Goal: Task Accomplishment & Management: Complete application form

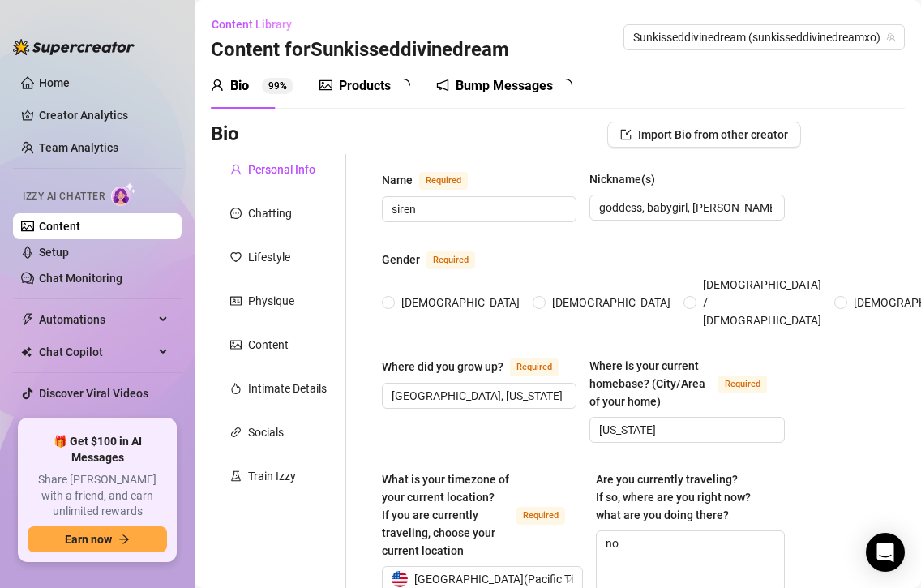
type input "siren"
type input "goddess, babygirl, [PERSON_NAME], queen"
type input "[GEOGRAPHIC_DATA], [US_STATE]"
type input "[US_STATE]"
type textarea "no"
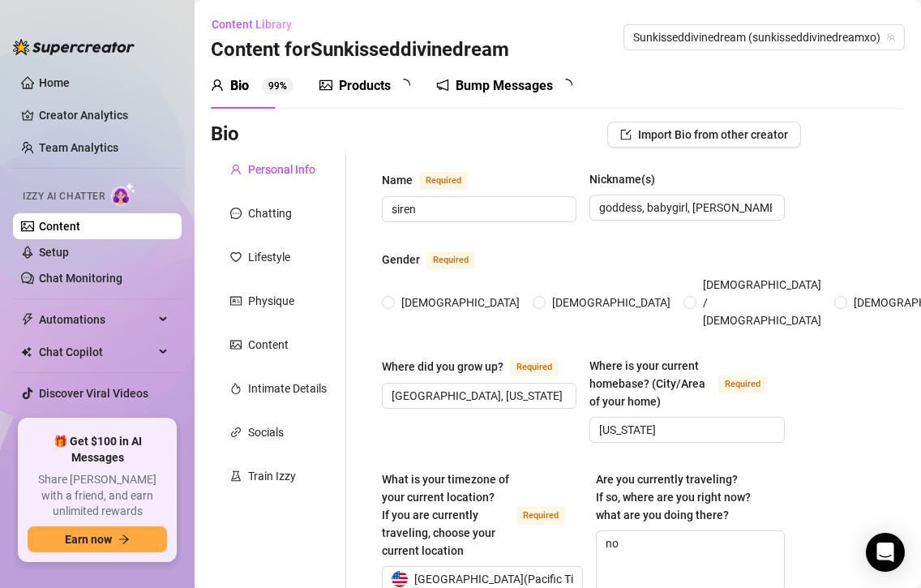
type input "straight"
type input "single"
type input "1"
type input "i dont want to talk about that"
type input "i have one pet and he is a ragdoll his name is honey also goes by [PERSON_NAME]"
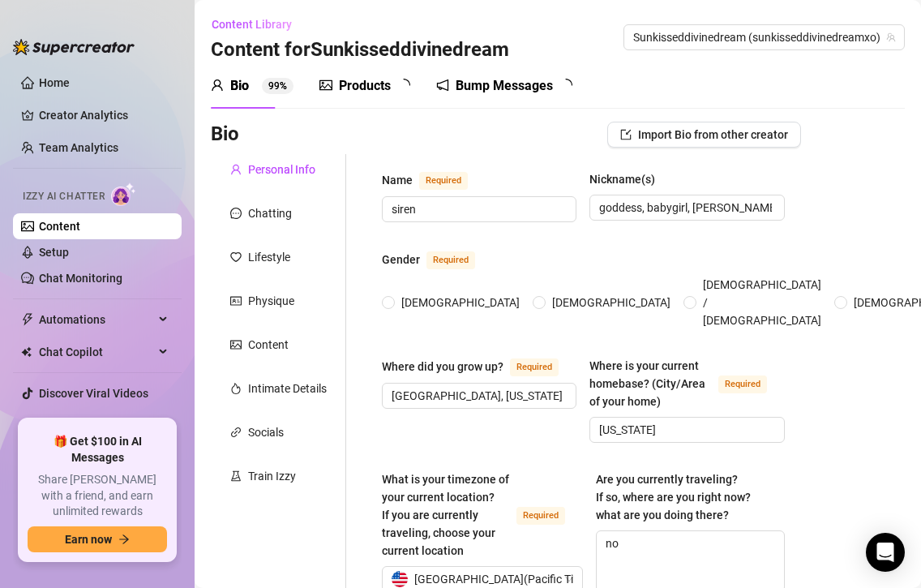
type input "model, coach, be hot, take care of my daughter too"
type input "I was a spiritual life coach for women, helping them rise, reconnect with their…"
type input "Studied metaphysical sciences and feminine energetics. I’m endlessly curious ab…"
type input "I’m more spiritual than religious, but I lean toward [DEMOGRAPHIC_DATA] values …"
type input "I believe women should be cherished, protected, praised, and deeply adored — em…"
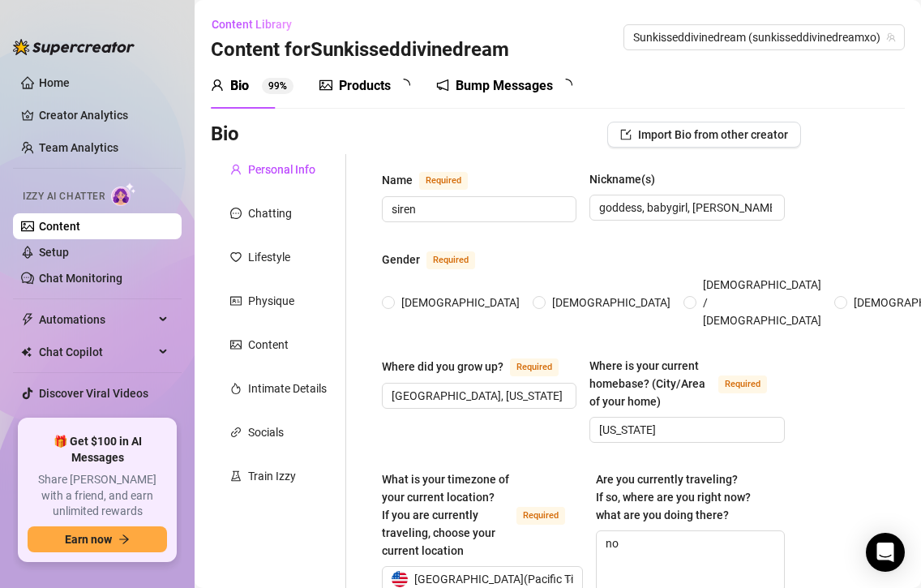
type textarea "I want to travel often, own beautiful land, get married to a grounded provider,…"
type textarea "I used to not wear shoes for years. Like actually. My feet were strong. I once …"
type textarea "I moved out at 17 and never had a normal job I used to live in [GEOGRAPHIC_DATA…"
type textarea "I love being home, all the time I’m high-maintenance in the best way and I won’…"
radio input "true"
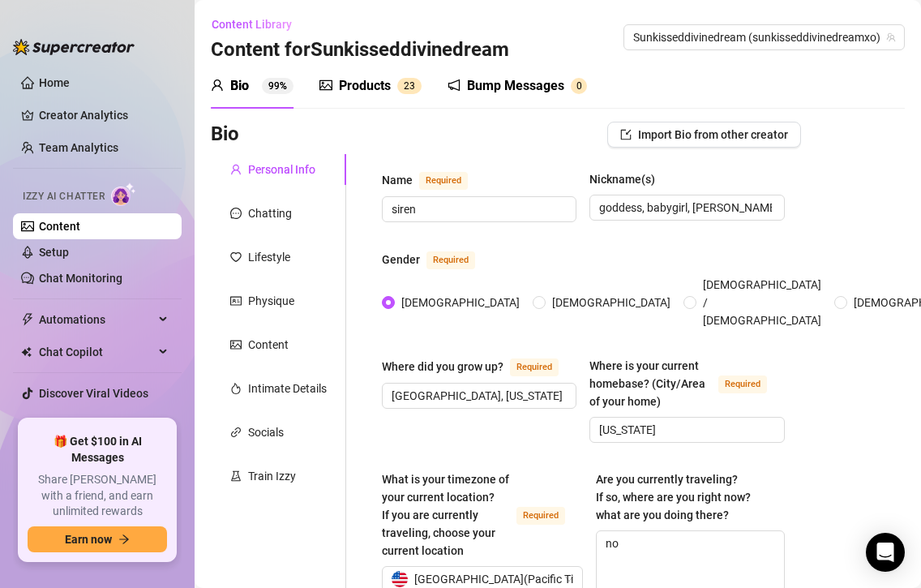
type input "[DATE]"
click at [69, 259] on link "Setup" at bounding box center [54, 252] width 30 height 13
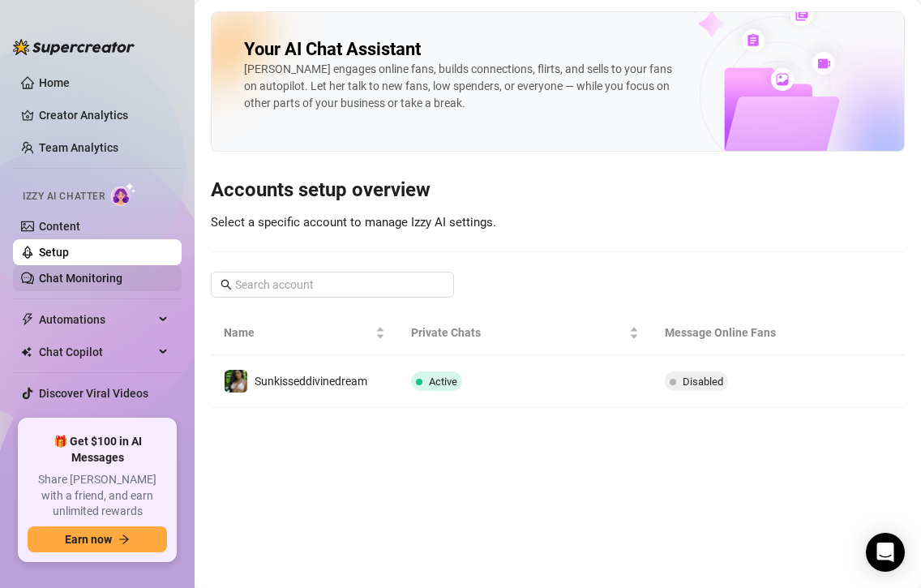
click at [95, 272] on link "Chat Monitoring" at bounding box center [80, 278] width 83 height 13
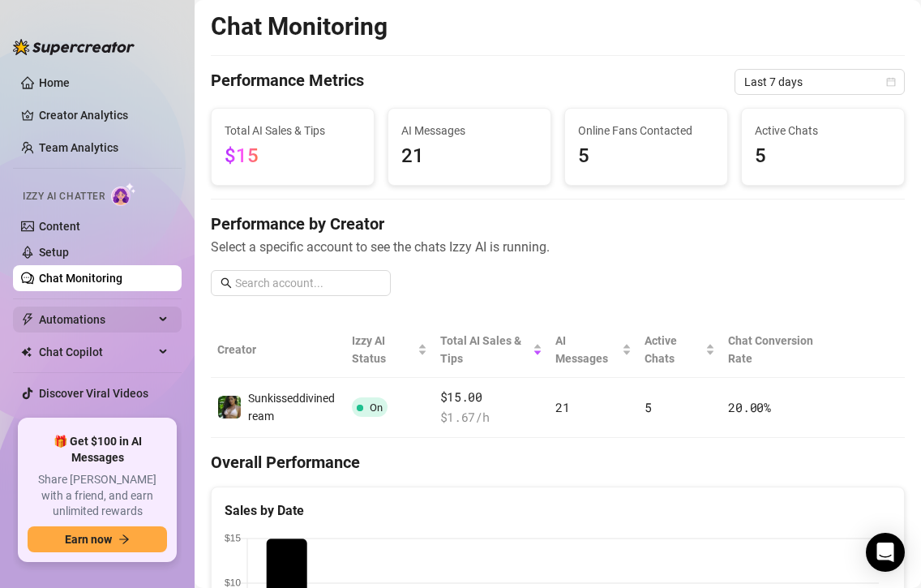
click at [101, 321] on span "Automations" at bounding box center [96, 319] width 115 height 26
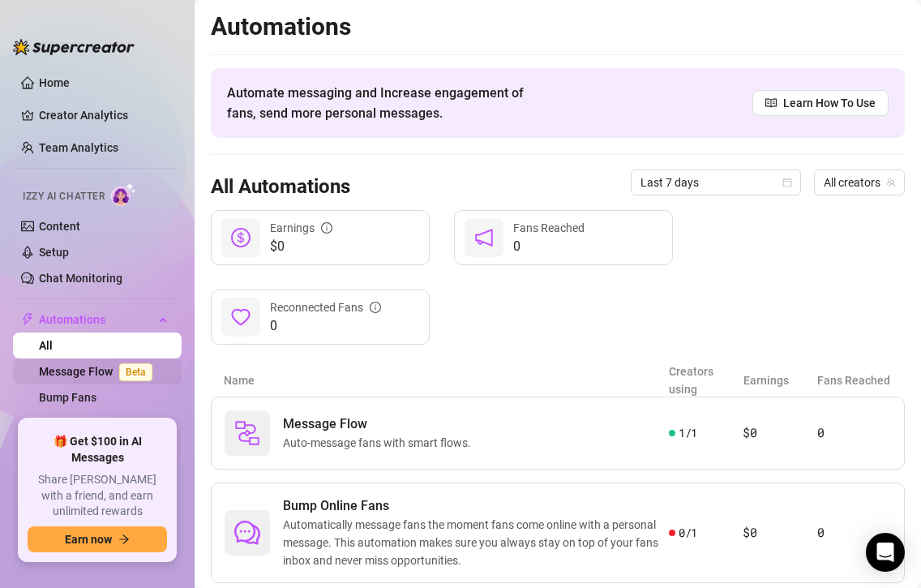
click at [57, 370] on link "Message Flow Beta" at bounding box center [99, 371] width 120 height 13
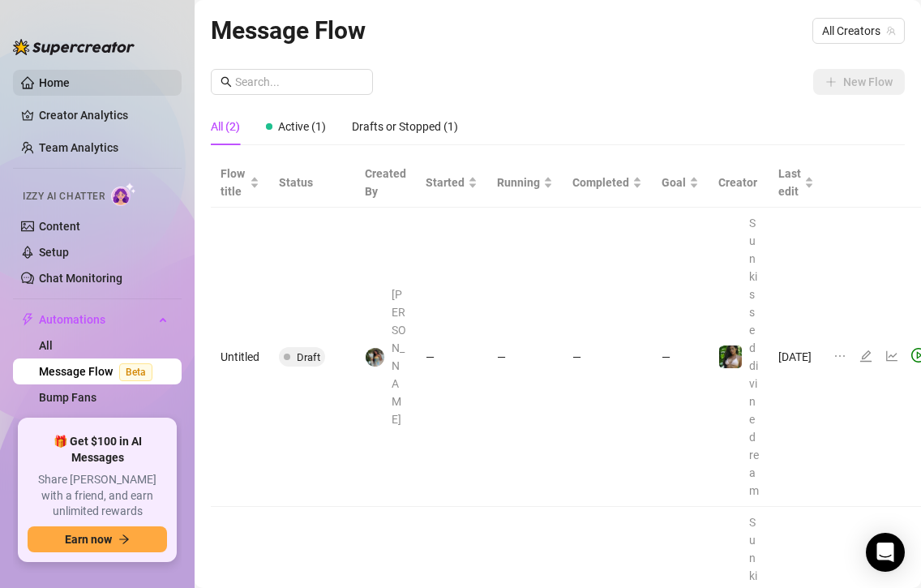
click at [70, 88] on link "Home" at bounding box center [54, 82] width 31 height 13
